Goal: Find specific page/section: Find specific page/section

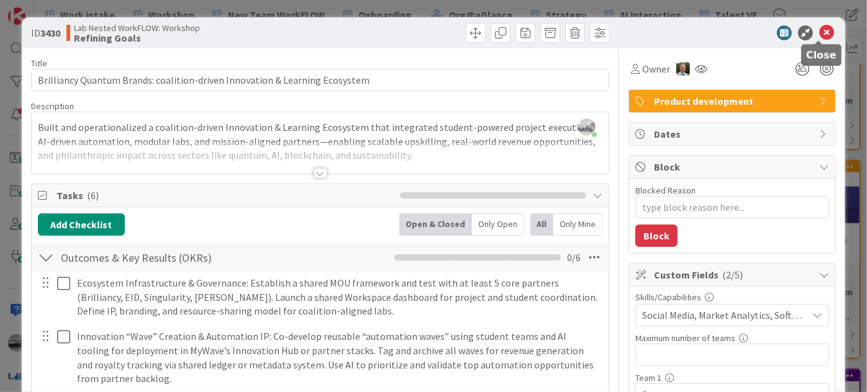
click at [820, 31] on icon at bounding box center [826, 32] width 15 height 15
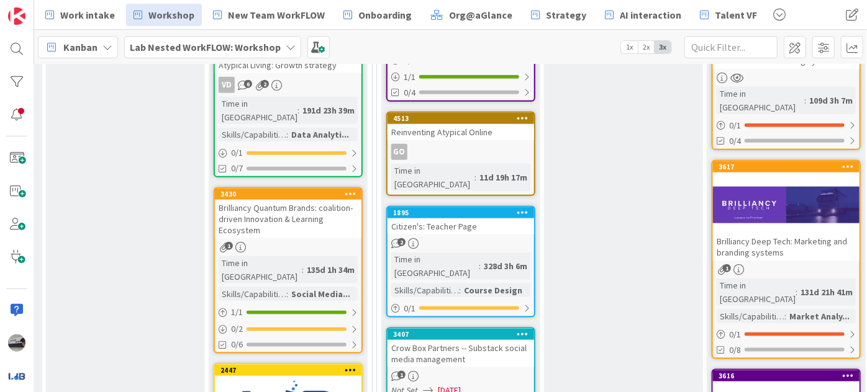
click at [245, 46] on b "Lab Nested WorkFLOW: Workshop" at bounding box center [205, 47] width 151 height 12
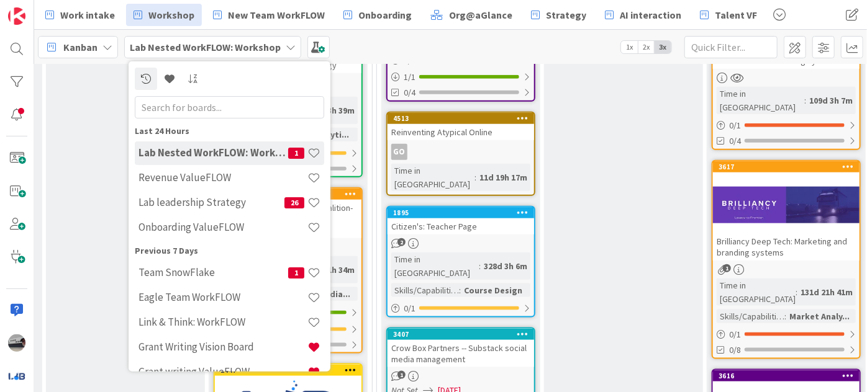
click at [233, 106] on input "text" at bounding box center [229, 107] width 189 height 22
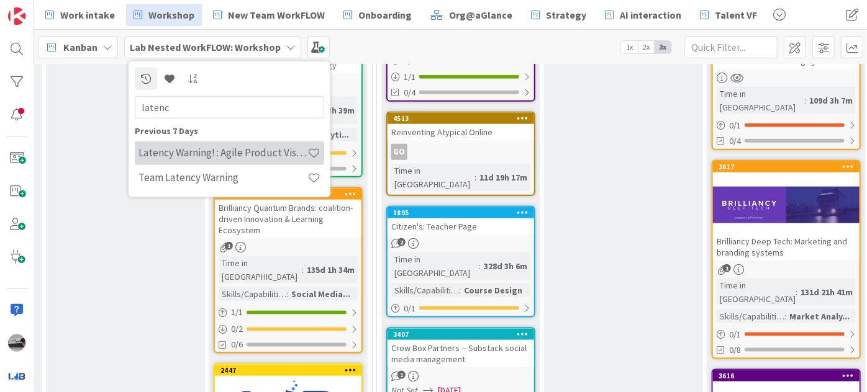
type input "latenc"
click at [230, 155] on h4 "Latency Warning! : Agile Product Vision" at bounding box center [222, 153] width 169 height 12
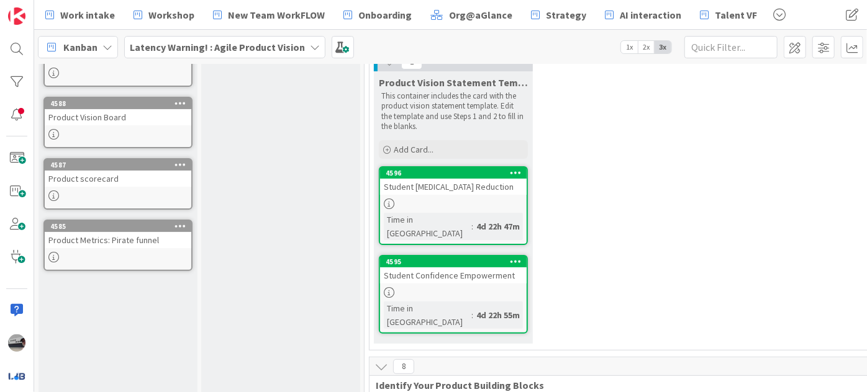
scroll to position [112, 0]
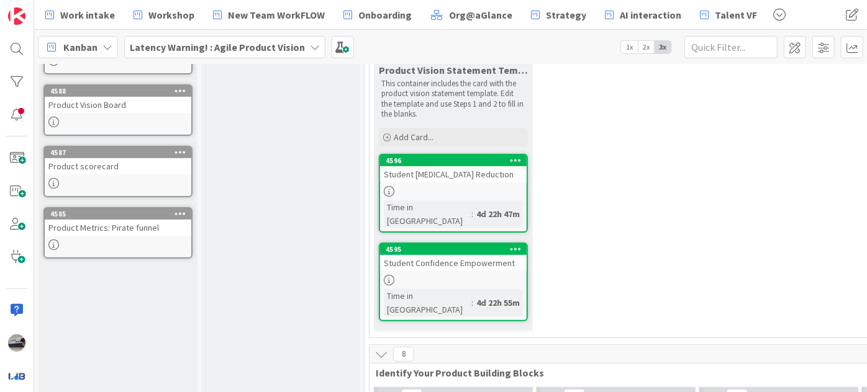
click at [473, 180] on div "Student [MEDICAL_DATA] Reduction" at bounding box center [453, 174] width 147 height 16
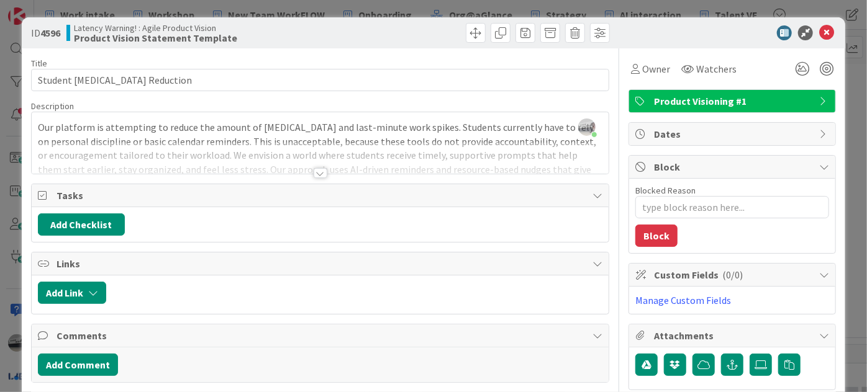
click at [316, 171] on div at bounding box center [321, 173] width 14 height 10
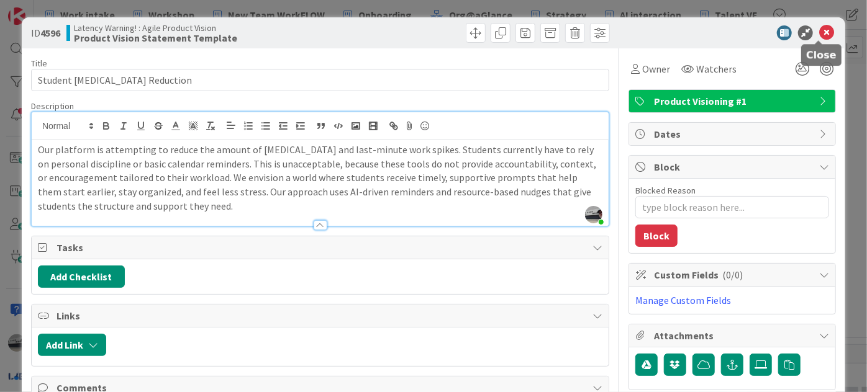
click at [819, 33] on icon at bounding box center [826, 32] width 15 height 15
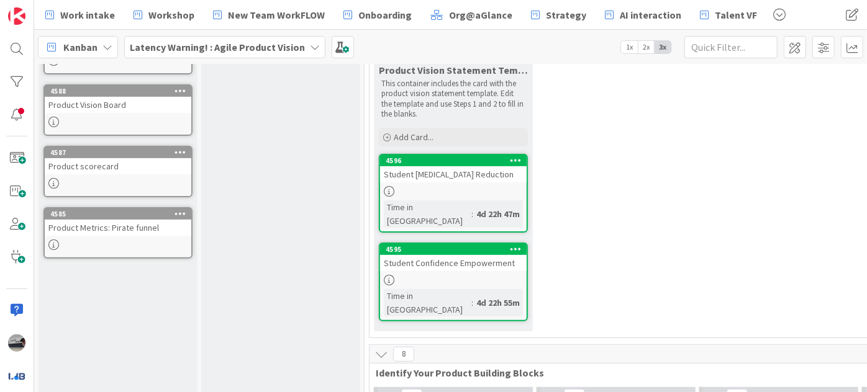
click at [461, 255] on div "Student Confidence Empowerment" at bounding box center [453, 263] width 147 height 16
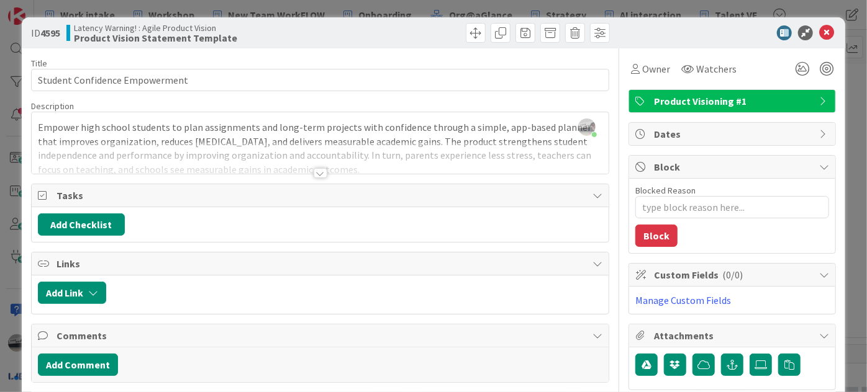
click at [314, 169] on div at bounding box center [321, 173] width 14 height 10
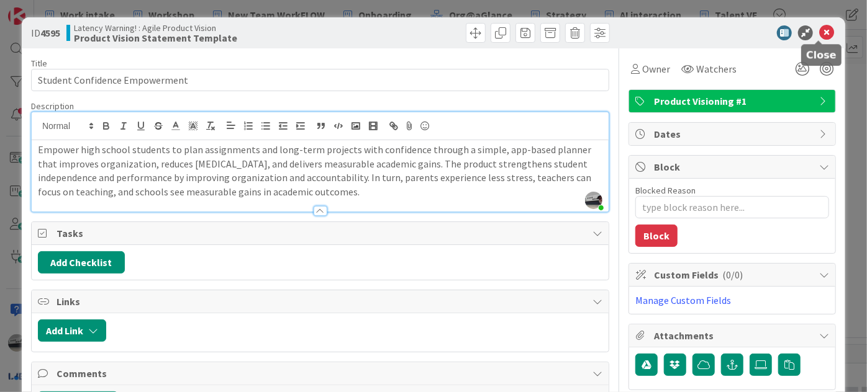
click at [819, 34] on icon at bounding box center [826, 32] width 15 height 15
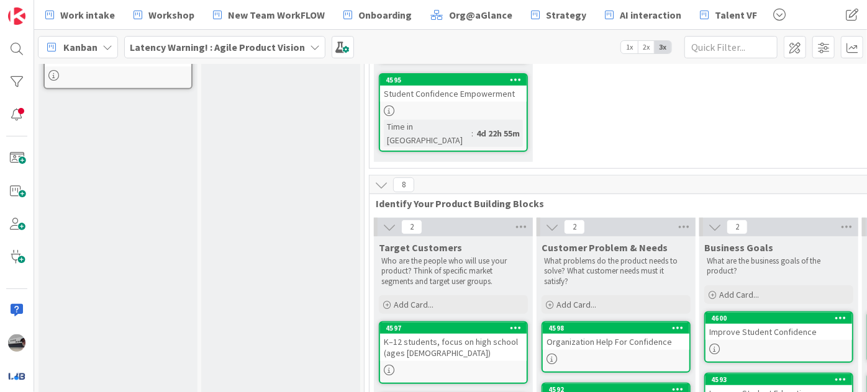
scroll to position [342, 0]
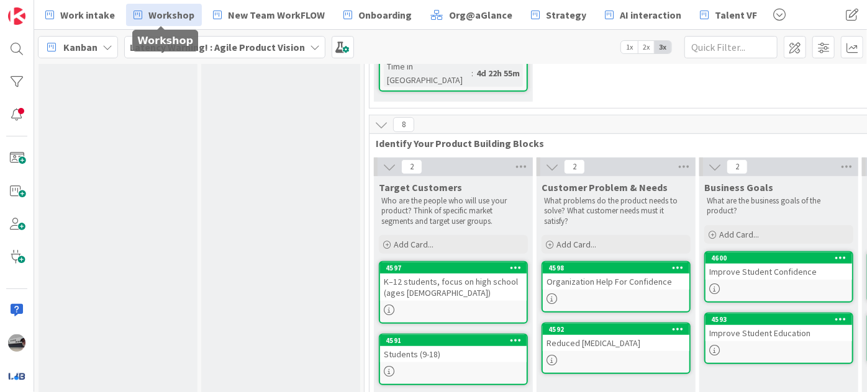
click at [162, 20] on span "Workshop" at bounding box center [171, 14] width 46 height 15
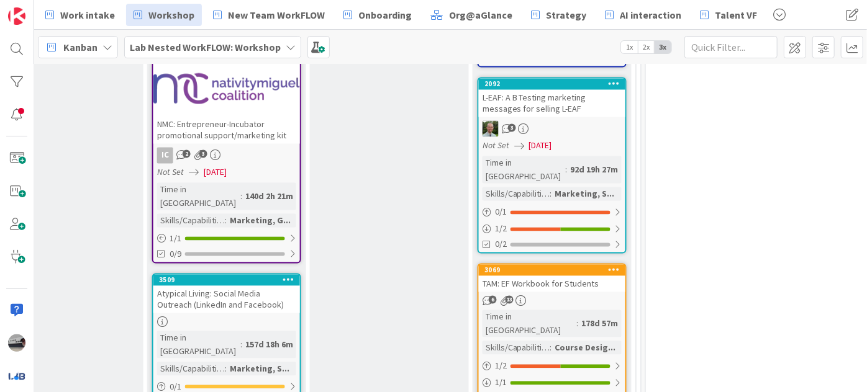
scroll to position [1242, 711]
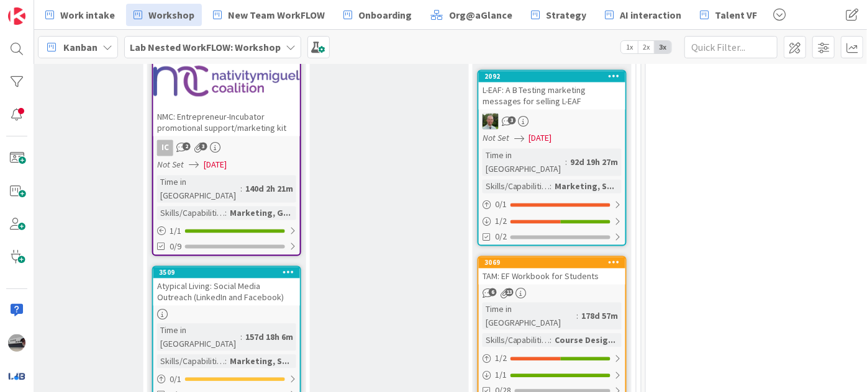
click at [602, 269] on div "TAM: EF Workbook for Students" at bounding box center [552, 277] width 147 height 16
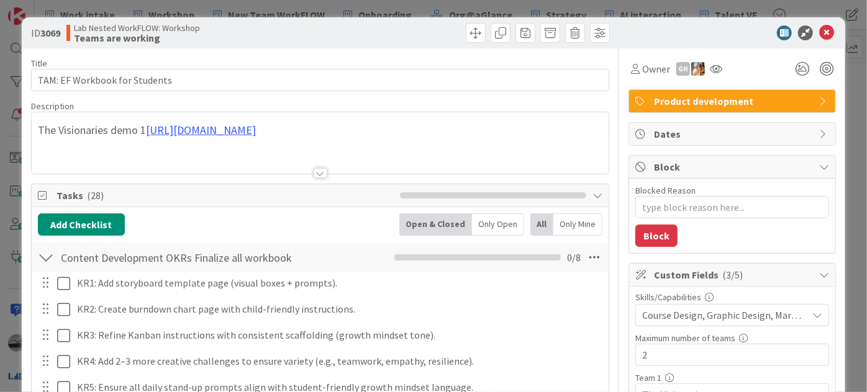
type textarea "x"
click at [314, 172] on div at bounding box center [321, 173] width 14 height 10
